Goal: Find specific page/section: Find specific page/section

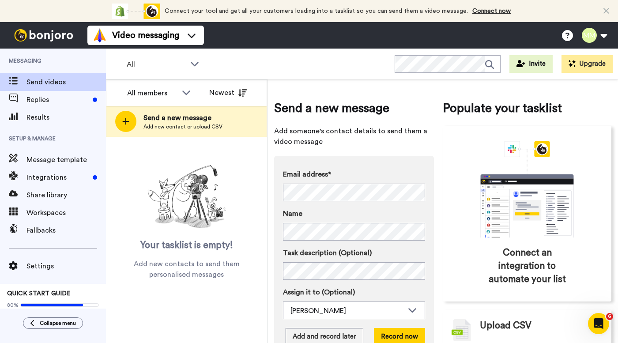
click at [46, 116] on span "Results" at bounding box center [65, 117] width 79 height 11
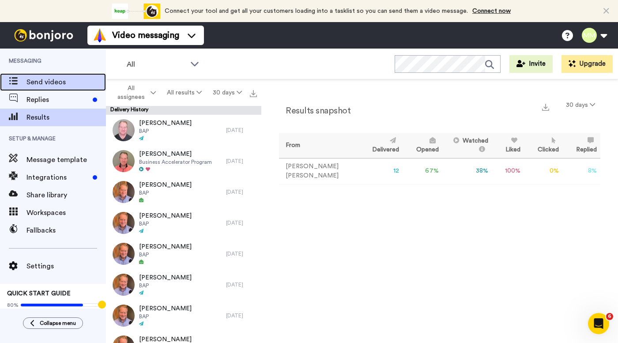
click at [61, 81] on span "Send videos" at bounding box center [65, 82] width 79 height 11
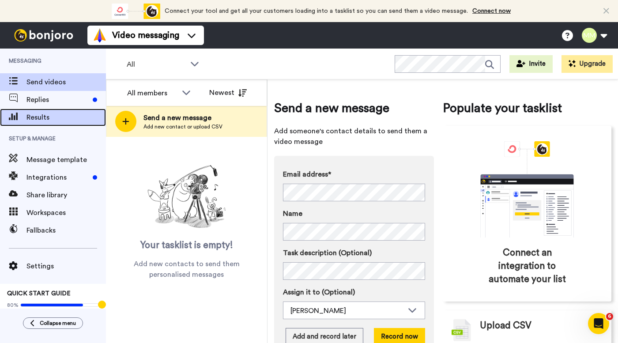
click at [47, 120] on span "Results" at bounding box center [65, 117] width 79 height 11
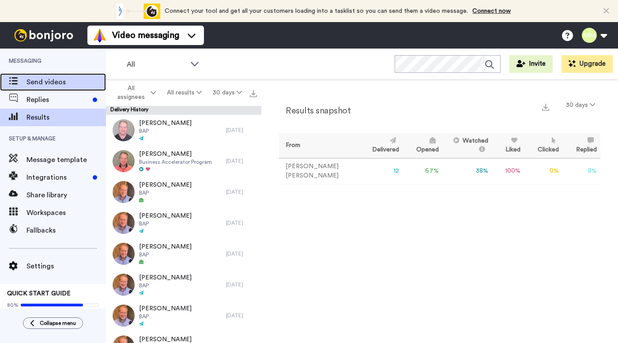
click at [58, 79] on span "Send videos" at bounding box center [65, 82] width 79 height 11
